Goal: Check status: Check status

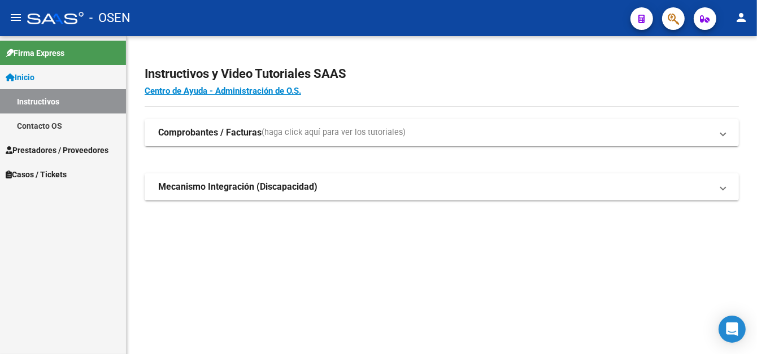
click at [67, 153] on span "Prestadores / Proveedores" at bounding box center [57, 150] width 103 height 12
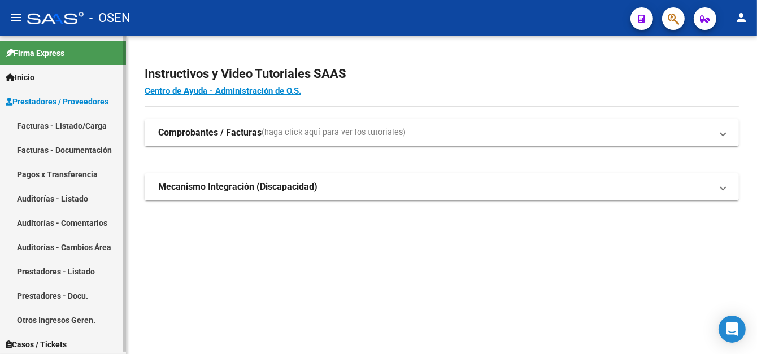
click at [84, 176] on link "Pagos x Transferencia" at bounding box center [63, 174] width 126 height 24
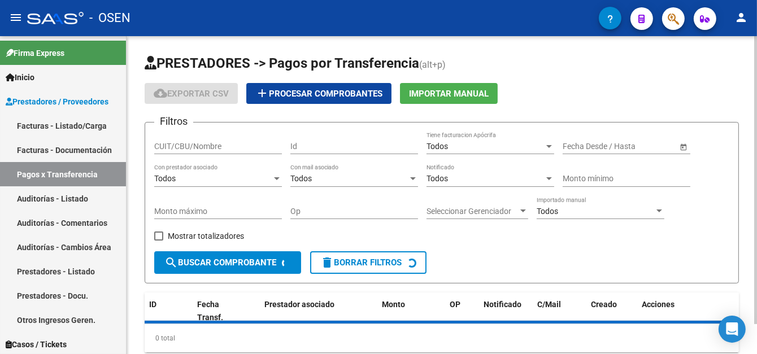
click at [206, 143] on input "CUIT/CBU/Nombre" at bounding box center [218, 147] width 128 height 10
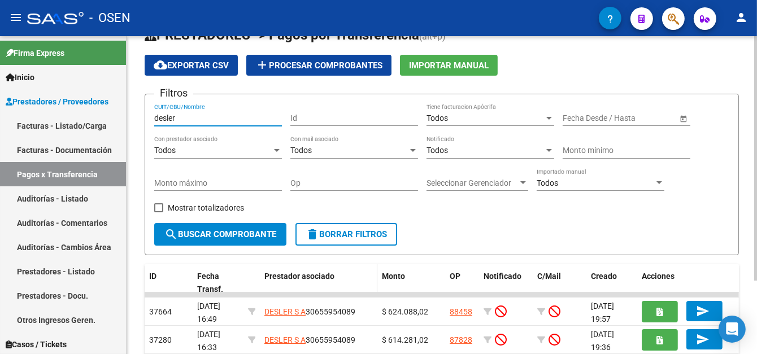
scroll to position [57, 0]
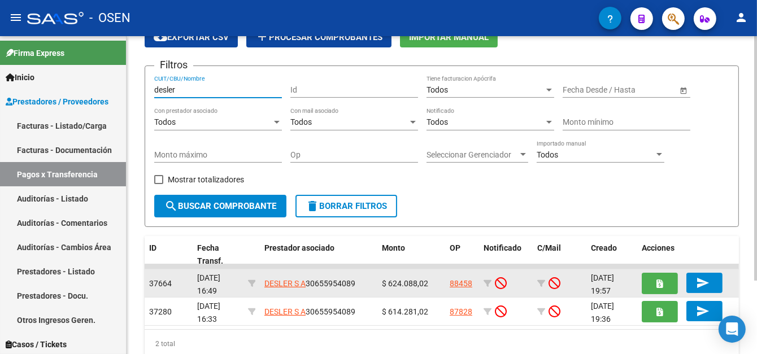
type input "desler"
click at [449, 280] on datatable-body-cell "88458" at bounding box center [462, 284] width 34 height 28
click at [454, 283] on link "88458" at bounding box center [461, 283] width 23 height 9
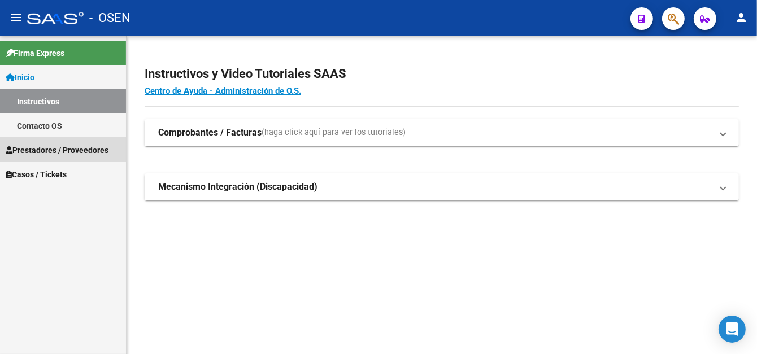
click at [51, 145] on span "Prestadores / Proveedores" at bounding box center [57, 150] width 103 height 12
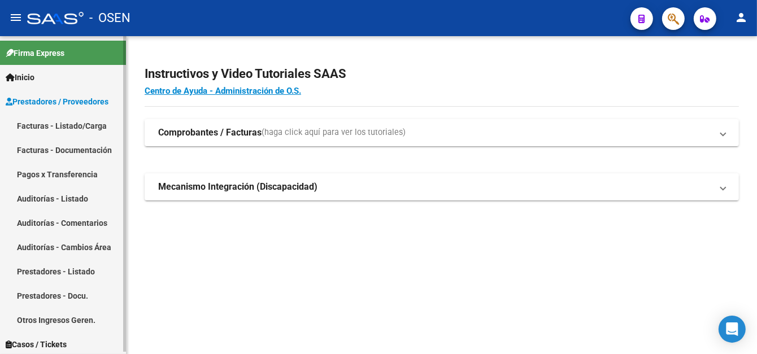
click at [59, 176] on link "Pagos x Transferencia" at bounding box center [63, 174] width 126 height 24
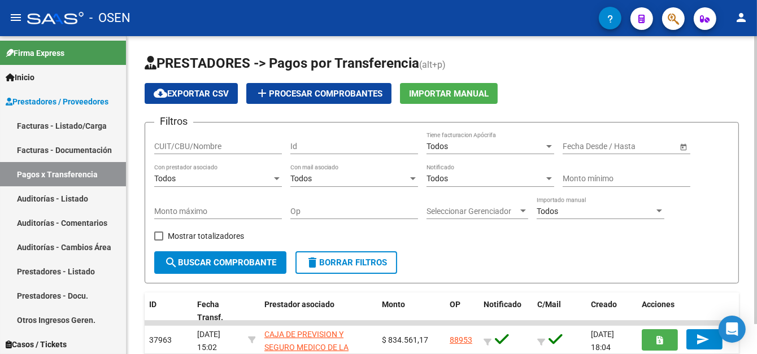
click at [183, 150] on div "CUIT/CBU/Nombre" at bounding box center [218, 143] width 128 height 23
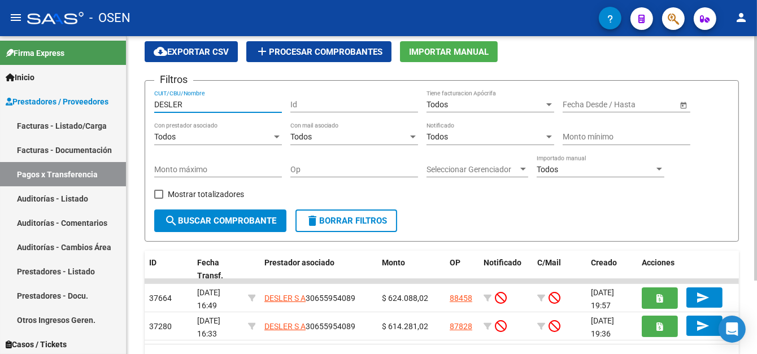
scroll to position [95, 0]
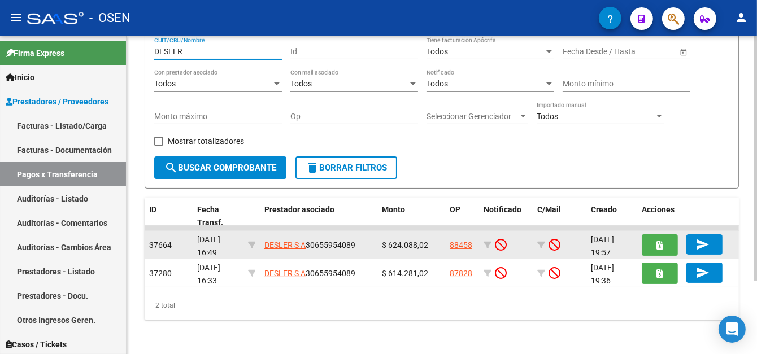
type input "DESLER"
click at [458, 245] on link "88458" at bounding box center [461, 245] width 23 height 9
